Goal: Transaction & Acquisition: Download file/media

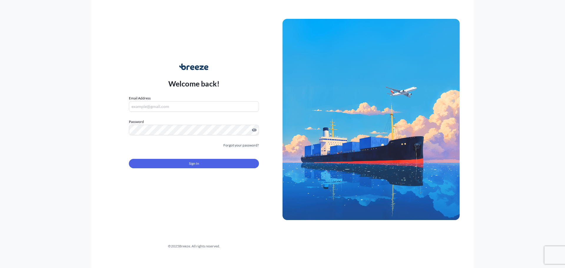
type input "[PERSON_NAME][EMAIL_ADDRESS][DOMAIN_NAME]"
click at [197, 163] on span "Sign In" at bounding box center [194, 164] width 10 height 6
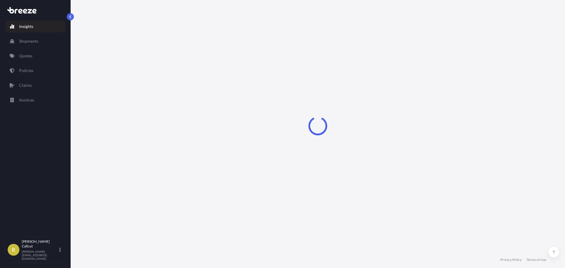
select select "2025"
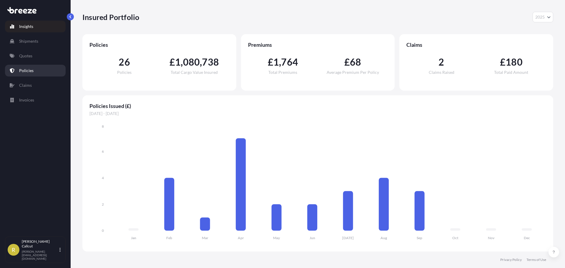
click at [40, 72] on link "Policies" at bounding box center [35, 71] width 61 height 12
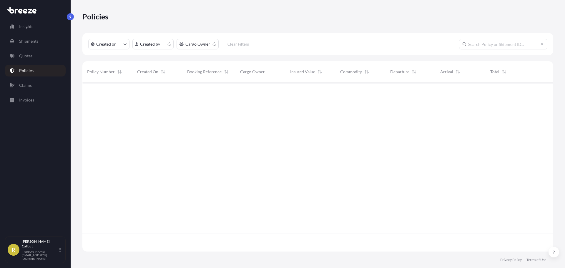
scroll to position [168, 466]
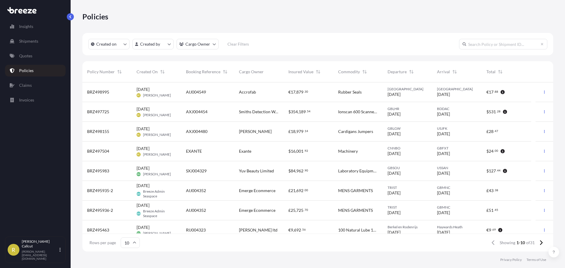
click at [434, 111] on div "BDDAC 31/10/2025" at bounding box center [456, 112] width 49 height 20
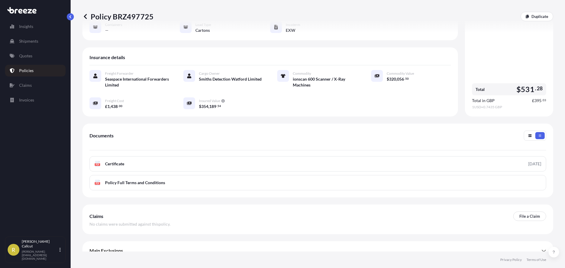
scroll to position [86, 0]
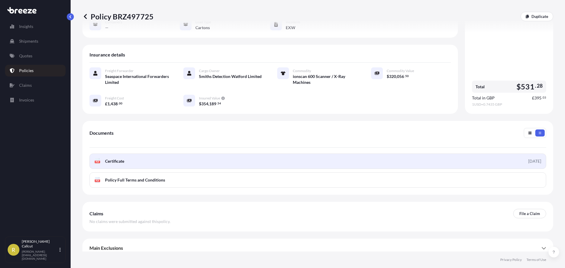
click at [202, 153] on link "PDF Certificate 2025-09-05" at bounding box center [317, 160] width 456 height 15
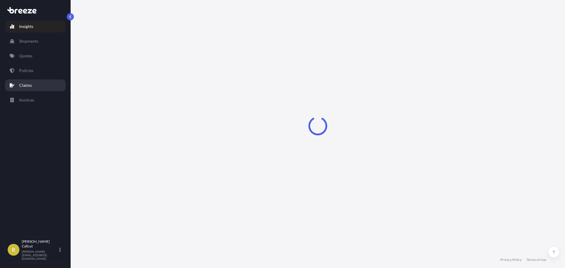
select select "2025"
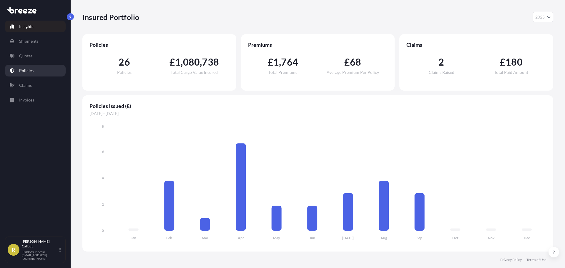
click at [41, 69] on link "Policies" at bounding box center [35, 71] width 61 height 12
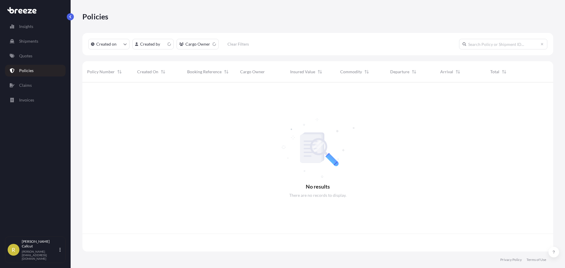
scroll to position [168, 466]
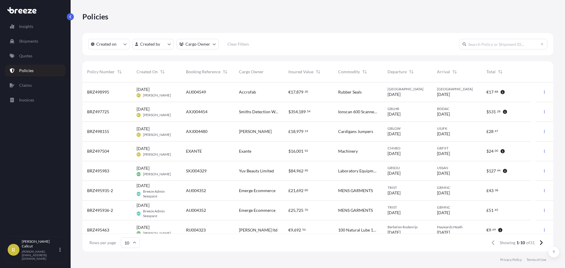
click at [265, 113] on span "Smiths Detection Watford Limited" at bounding box center [259, 112] width 40 height 6
